Goal: Find specific page/section: Find specific page/section

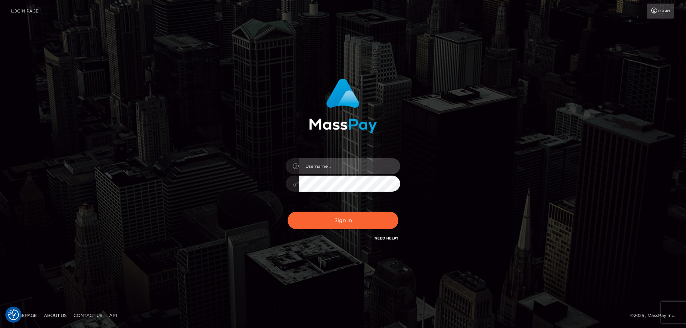
type input "[PERSON_NAME].Cirnat"
click at [392, 211] on div at bounding box center [334, 232] width 146 height 81
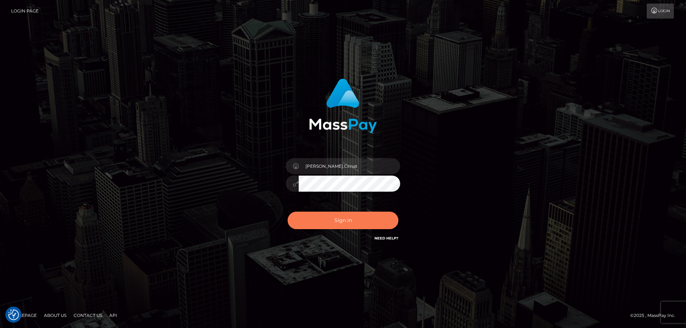
drag, startPoint x: 349, startPoint y: 217, endPoint x: 275, endPoint y: 206, distance: 74.3
click at [348, 217] on button "Sign in" at bounding box center [342, 220] width 111 height 17
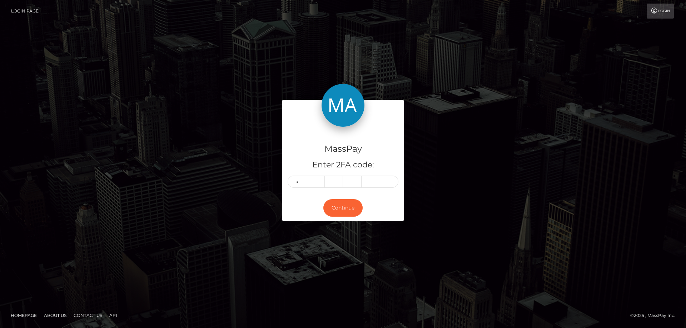
type input "3"
type input "6"
type input "8"
type input "6"
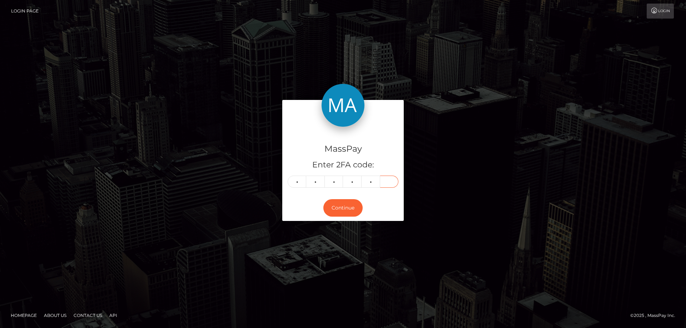
type input "9"
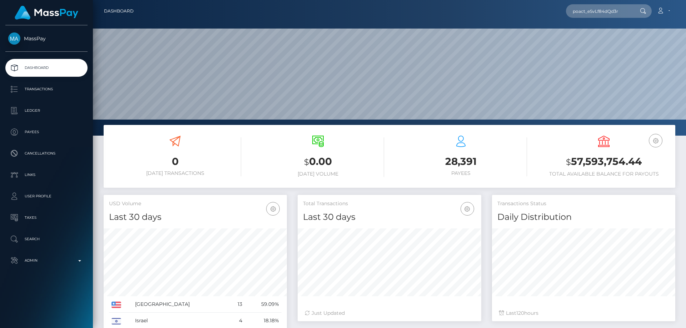
scroll to position [127, 184]
type input "poact_eSvLf84dQd3r"
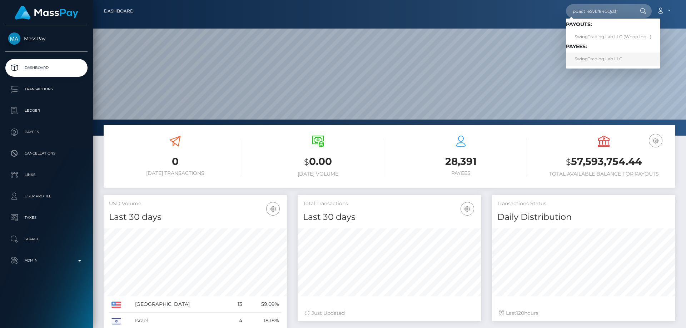
click at [593, 61] on link "SwingTrading Lab LLC" at bounding box center [613, 58] width 94 height 13
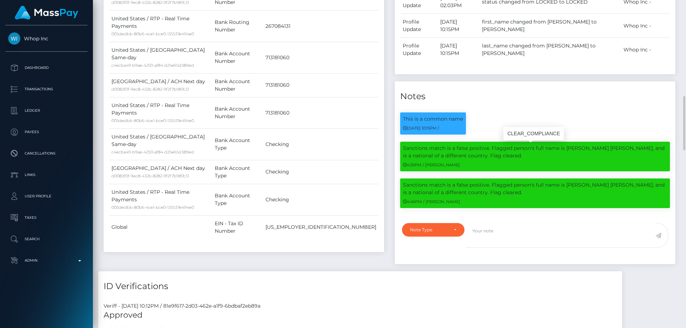
scroll to position [86, 184]
